Goal: Navigation & Orientation: Find specific page/section

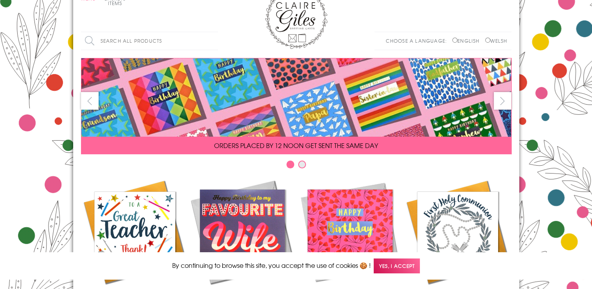
scroll to position [117, 0]
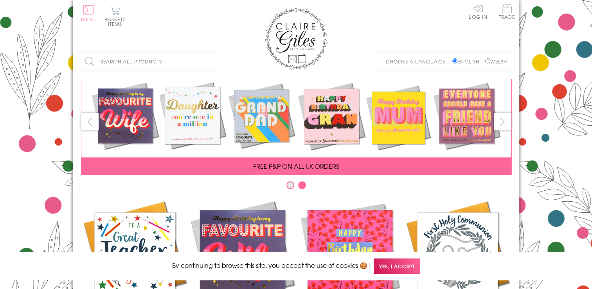
click at [87, 10] on button "Menu" at bounding box center [88, 13] width 15 height 16
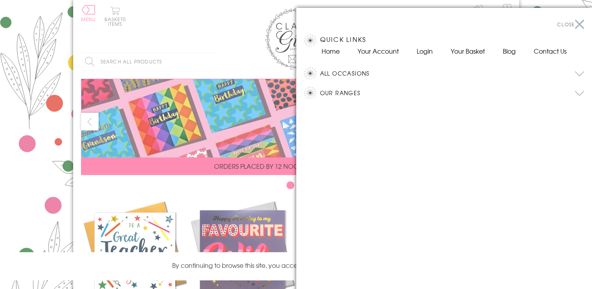
click at [359, 73] on button "All Occasions" at bounding box center [452, 73] width 265 height 12
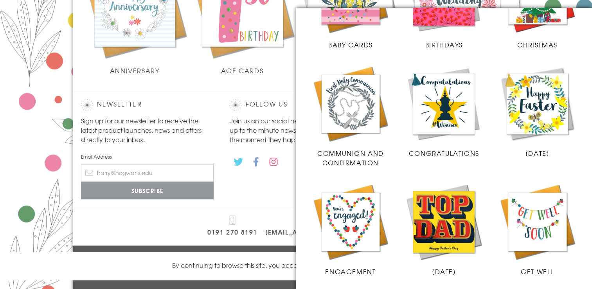
scroll to position [175, 0]
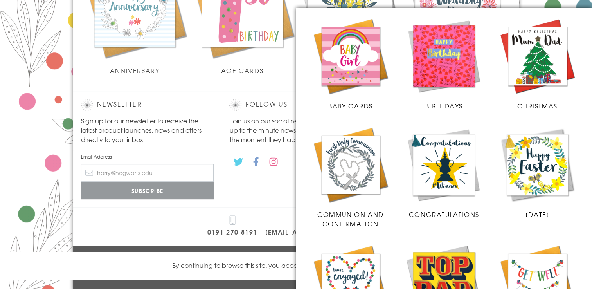
click at [254, 85] on div at bounding box center [296, 144] width 592 height 289
